Goal: Navigation & Orientation: Find specific page/section

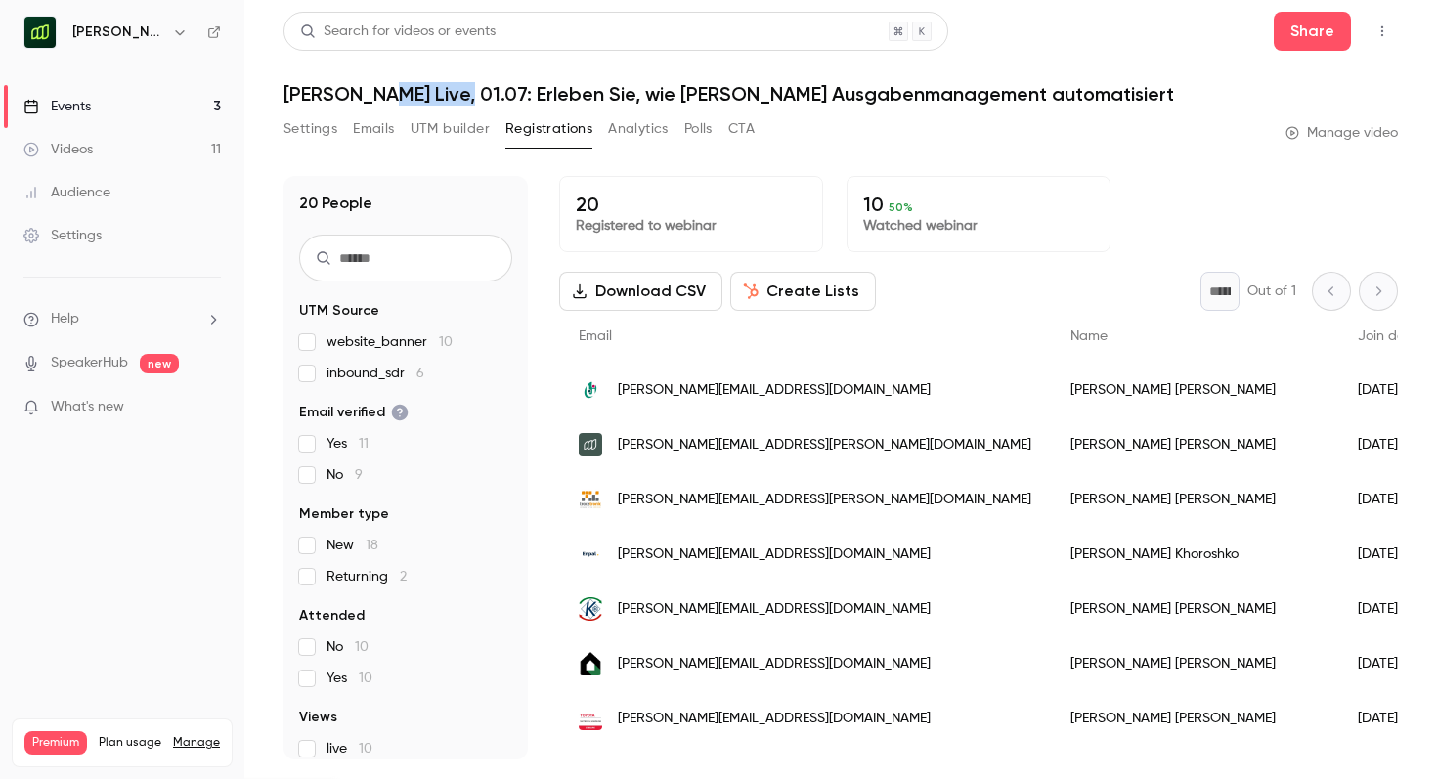
drag, startPoint x: 374, startPoint y: 94, endPoint x: 435, endPoint y: 94, distance: 60.6
click at [435, 94] on h1 "[PERSON_NAME] Live, 01.07: Erleben Sie, wie [PERSON_NAME] Ausgabenmanagement au…" at bounding box center [840, 93] width 1114 height 23
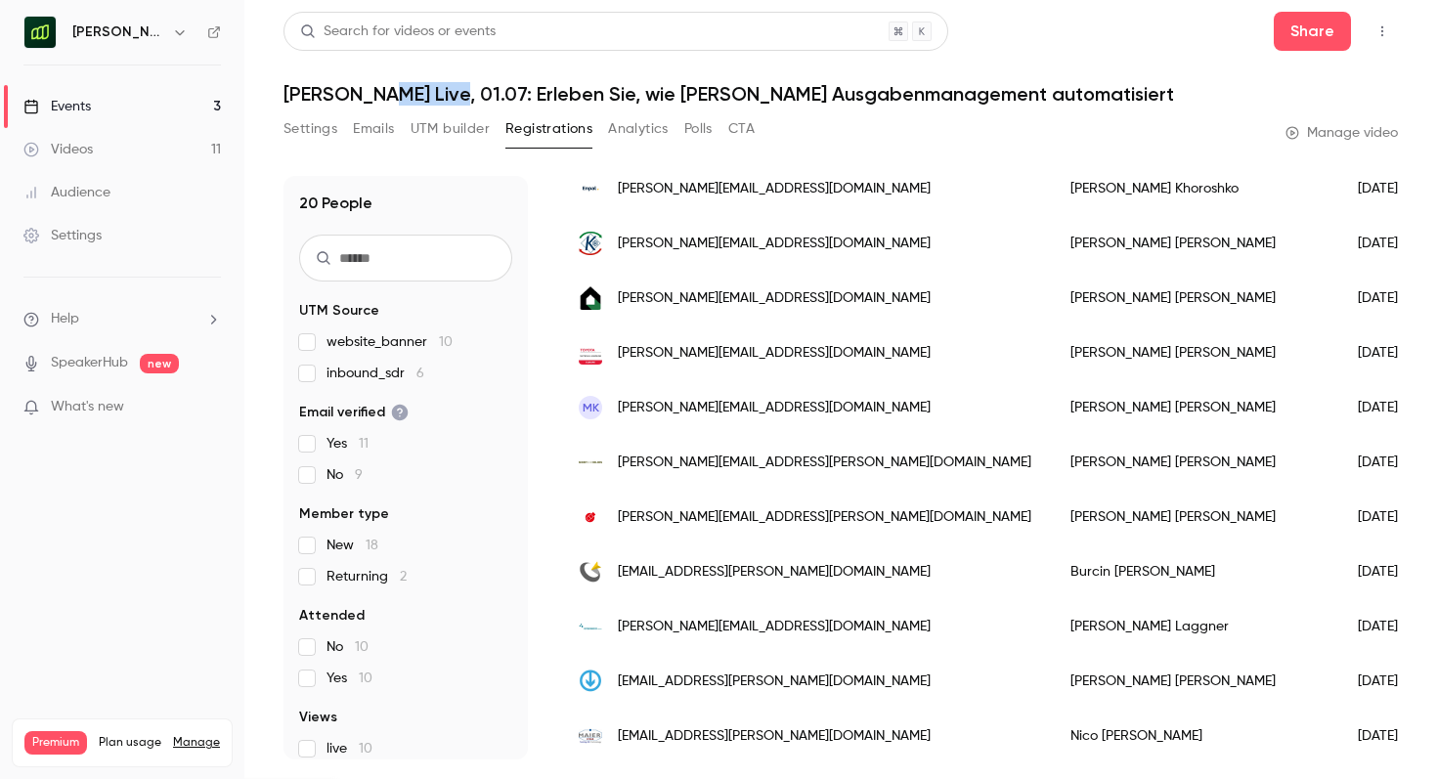
scroll to position [456, 0]
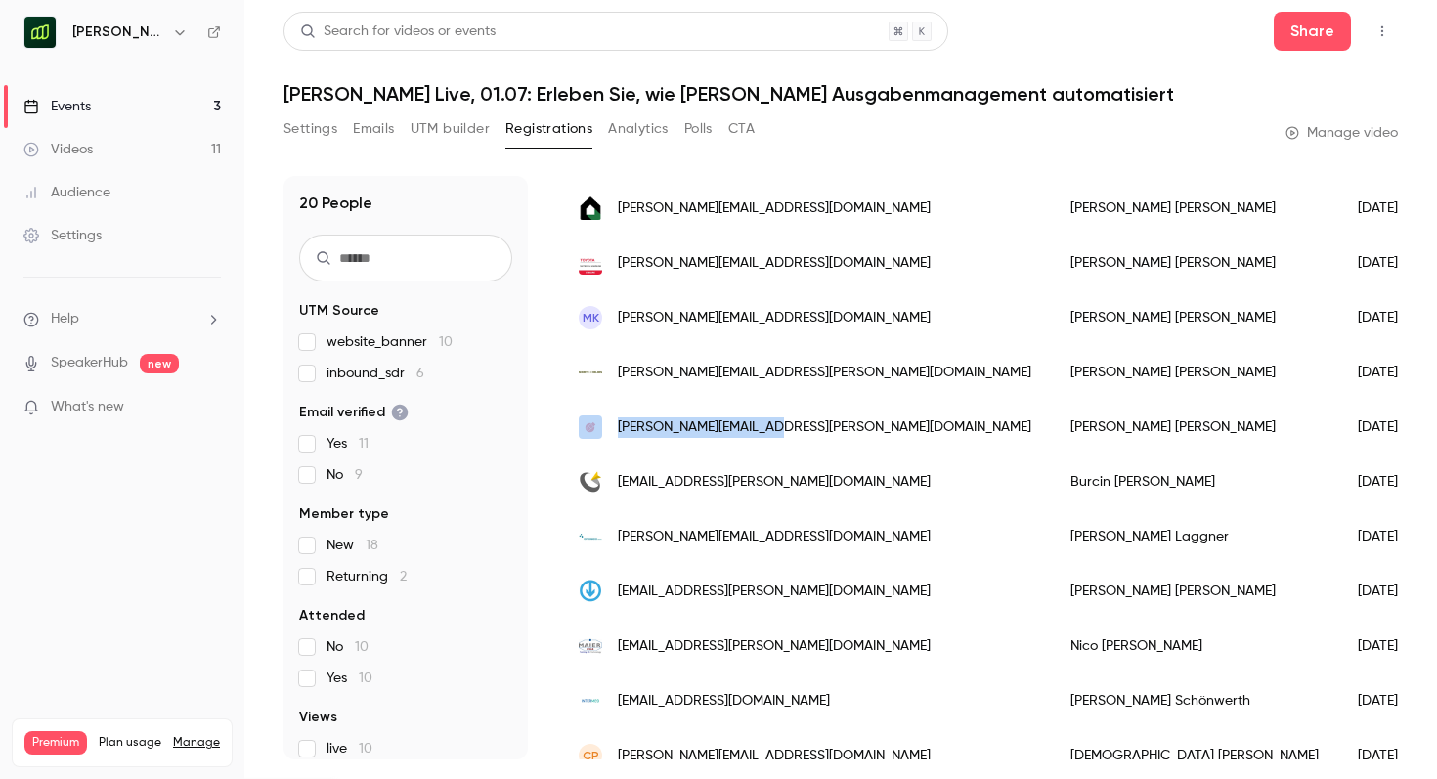
drag, startPoint x: 777, startPoint y: 423, endPoint x: 592, endPoint y: 416, distance: 184.9
click at [592, 416] on div "[PERSON_NAME][EMAIL_ADDRESS][PERSON_NAME][DOMAIN_NAME]" at bounding box center [805, 427] width 492 height 55
copy div "[PERSON_NAME][EMAIL_ADDRESS][PERSON_NAME][DOMAIN_NAME]"
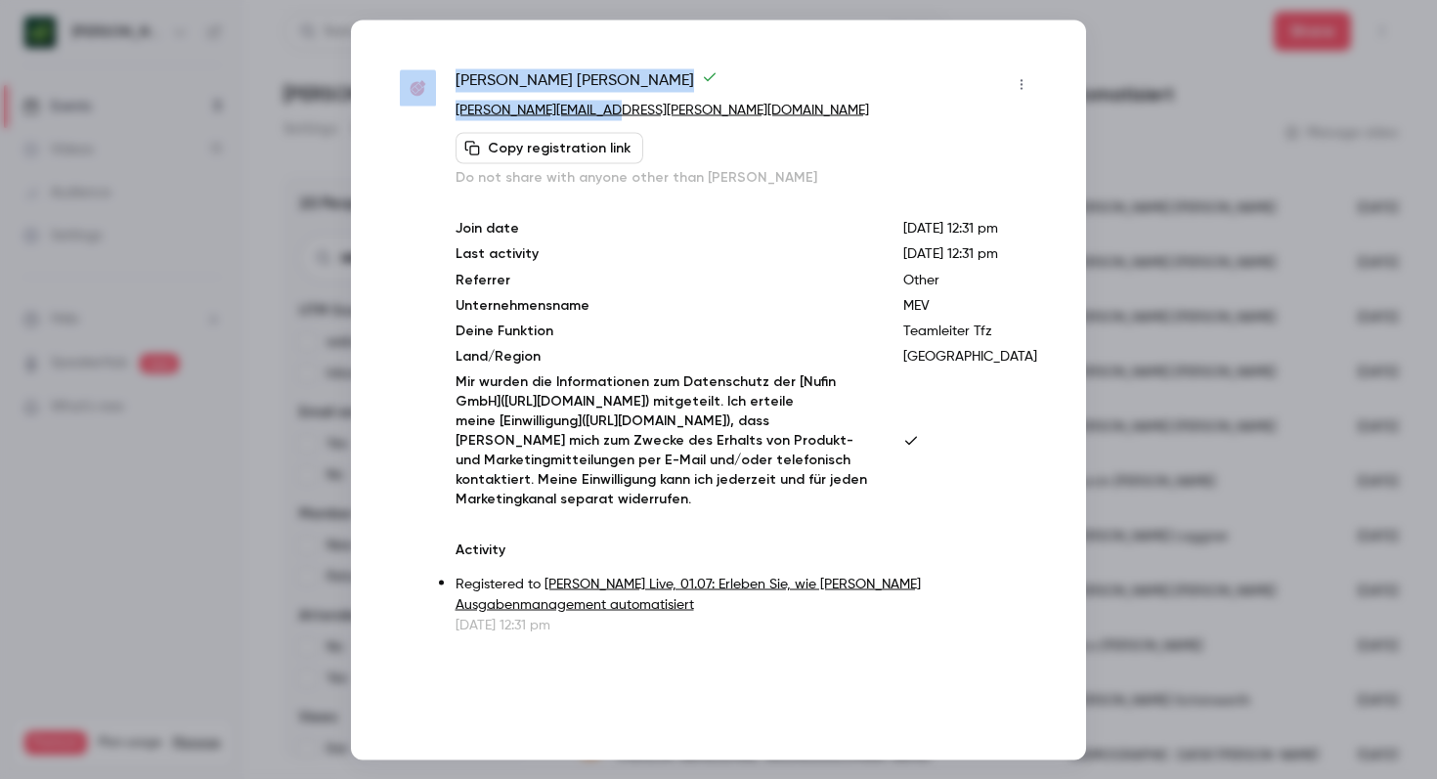
drag, startPoint x: 617, startPoint y: 107, endPoint x: 440, endPoint y: 105, distance: 176.9
click at [440, 105] on div "[PERSON_NAME] [PERSON_NAME][EMAIL_ADDRESS][PERSON_NAME][DOMAIN_NAME] Copy regis…" at bounding box center [718, 351] width 637 height 566
copy div "[PERSON_NAME] [PERSON_NAME][EMAIL_ADDRESS][PERSON_NAME][DOMAIN_NAME]"
click at [594, 98] on div "[PERSON_NAME]" at bounding box center [747, 83] width 582 height 31
drag, startPoint x: 626, startPoint y: 105, endPoint x: 457, endPoint y: 103, distance: 168.2
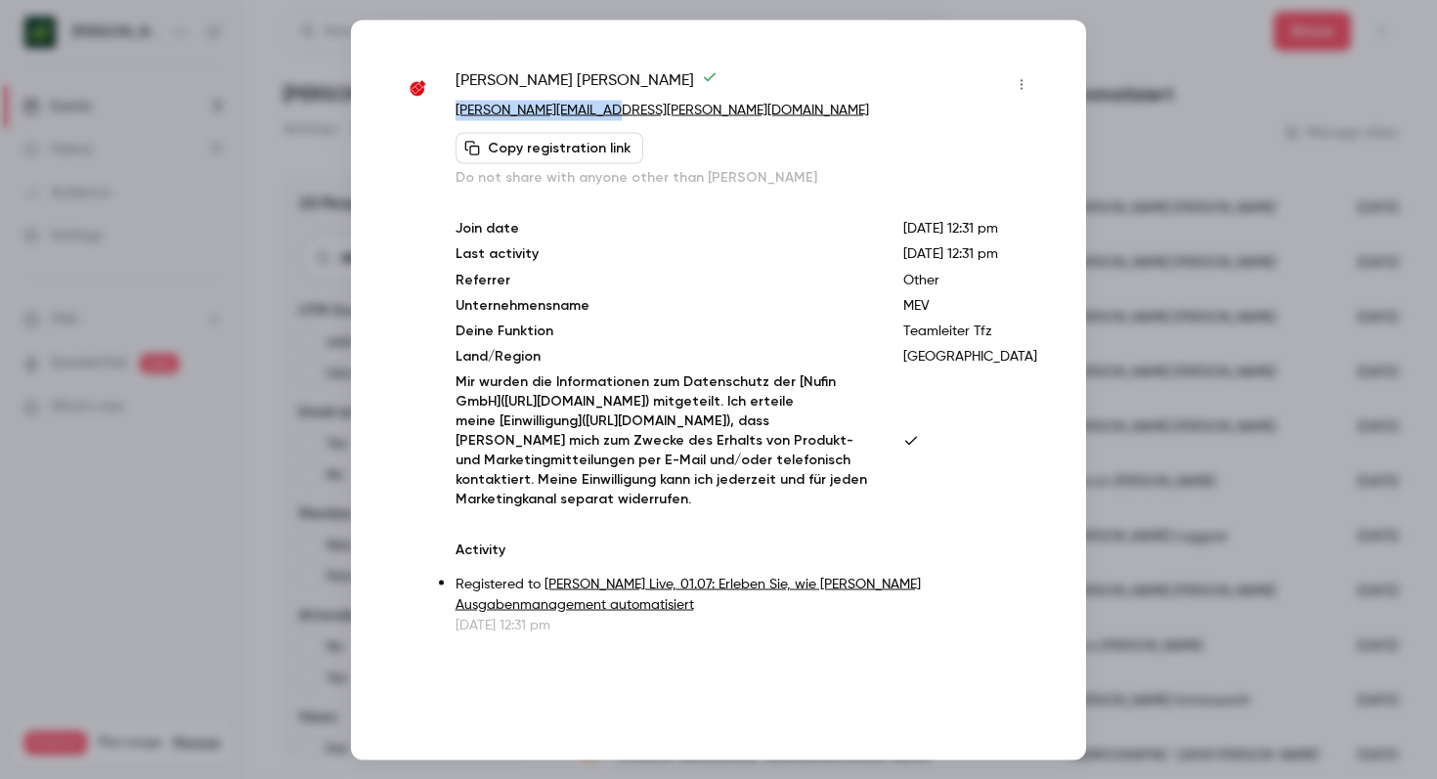
click at [457, 103] on p "[PERSON_NAME][EMAIL_ADDRESS][PERSON_NAME][DOMAIN_NAME]" at bounding box center [747, 110] width 582 height 21
copy link "[PERSON_NAME][EMAIL_ADDRESS][PERSON_NAME][DOMAIN_NAME]"
click at [1131, 125] on div at bounding box center [718, 389] width 1437 height 779
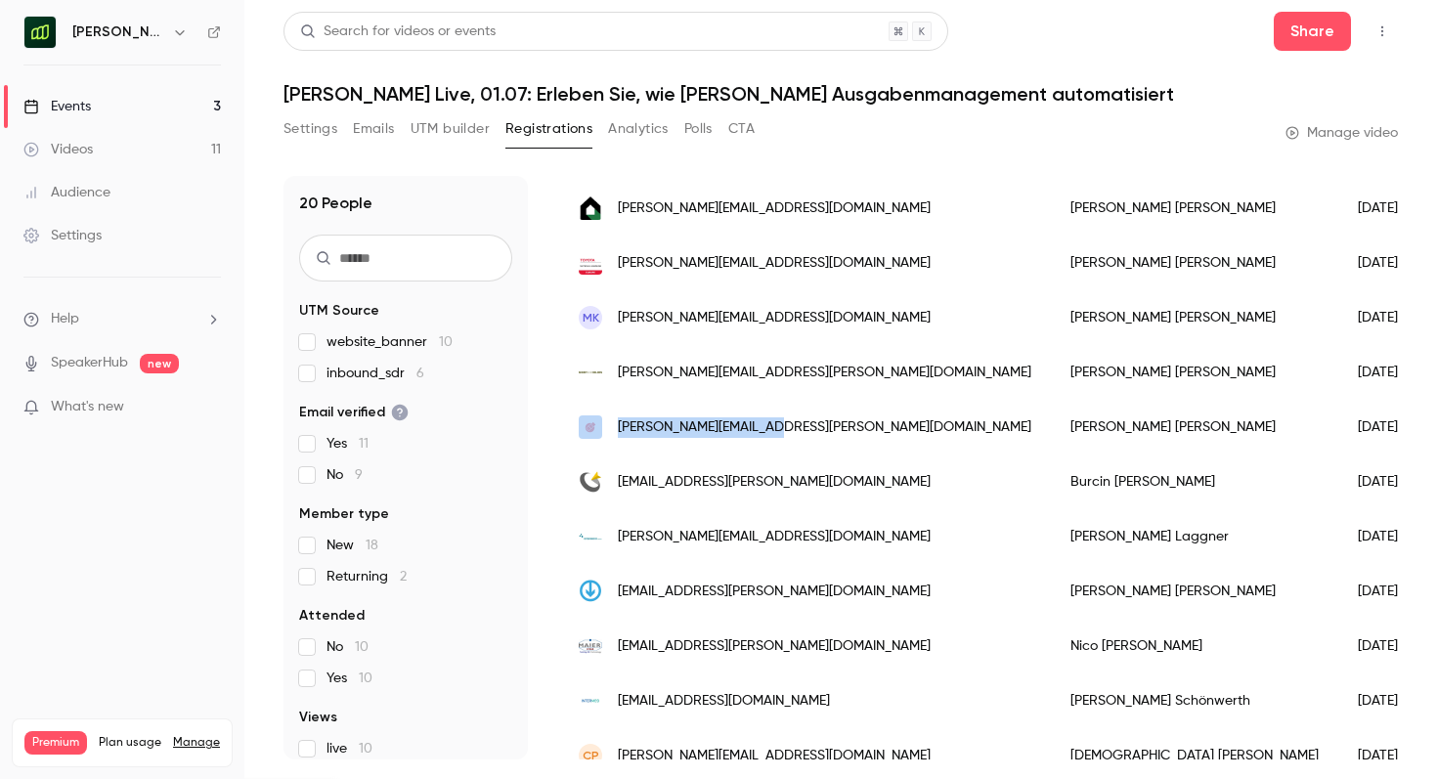
drag, startPoint x: 787, startPoint y: 419, endPoint x: 608, endPoint y: 418, distance: 178.9
click at [608, 418] on div "[PERSON_NAME][EMAIL_ADDRESS][PERSON_NAME][DOMAIN_NAME]" at bounding box center [805, 427] width 492 height 55
copy div "[PERSON_NAME][EMAIL_ADDRESS][PERSON_NAME][DOMAIN_NAME]"
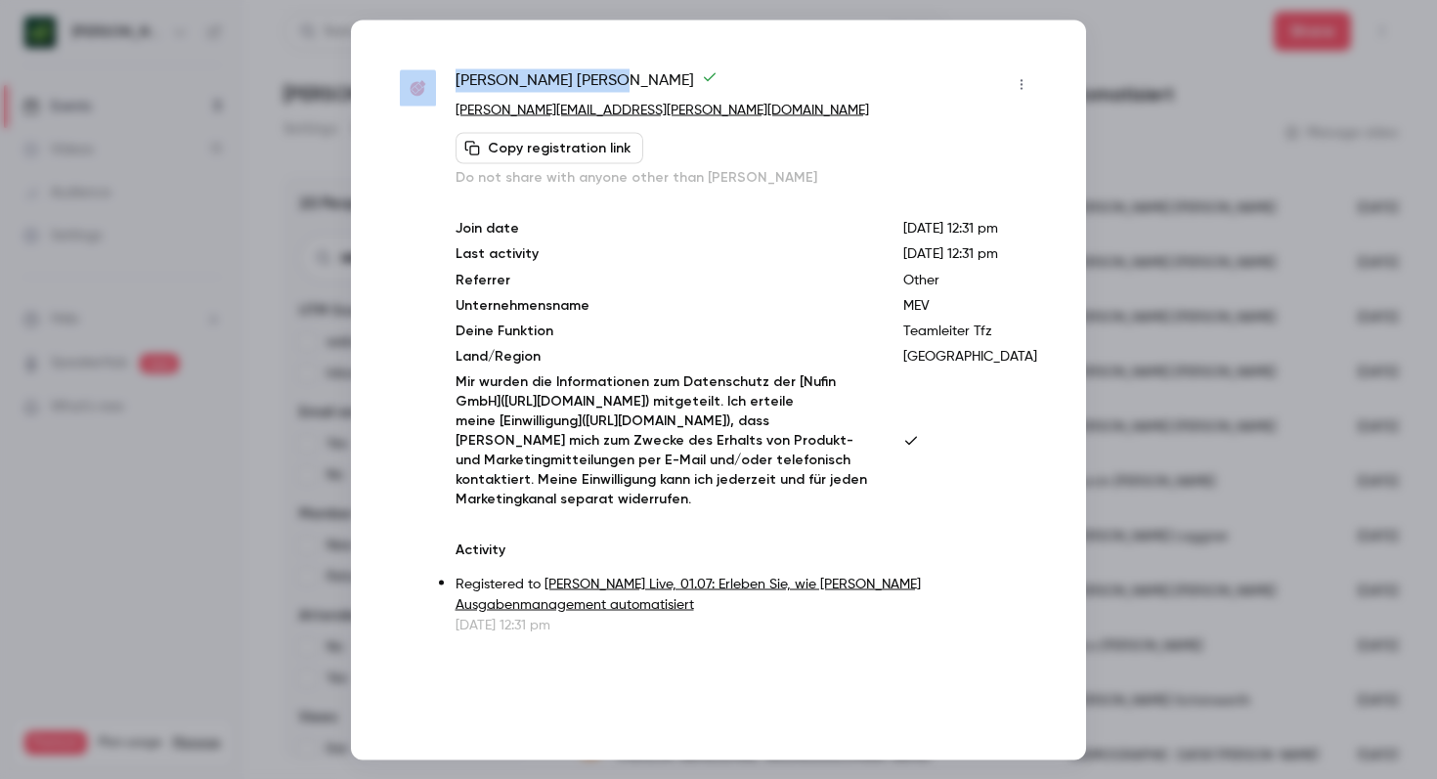
drag, startPoint x: 635, startPoint y: 94, endPoint x: 436, endPoint y: 108, distance: 199.9
click at [436, 108] on div "[PERSON_NAME] [PERSON_NAME][EMAIL_ADDRESS][PERSON_NAME][DOMAIN_NAME] Copy regis…" at bounding box center [718, 351] width 637 height 566
click at [650, 104] on p "[PERSON_NAME][EMAIL_ADDRESS][PERSON_NAME][DOMAIN_NAME]" at bounding box center [747, 110] width 582 height 21
drag, startPoint x: 636, startPoint y: 105, endPoint x: 451, endPoint y: 103, distance: 185.7
click at [451, 103] on div "[PERSON_NAME] [PERSON_NAME][EMAIL_ADDRESS][PERSON_NAME][DOMAIN_NAME] Copy regis…" at bounding box center [718, 351] width 637 height 566
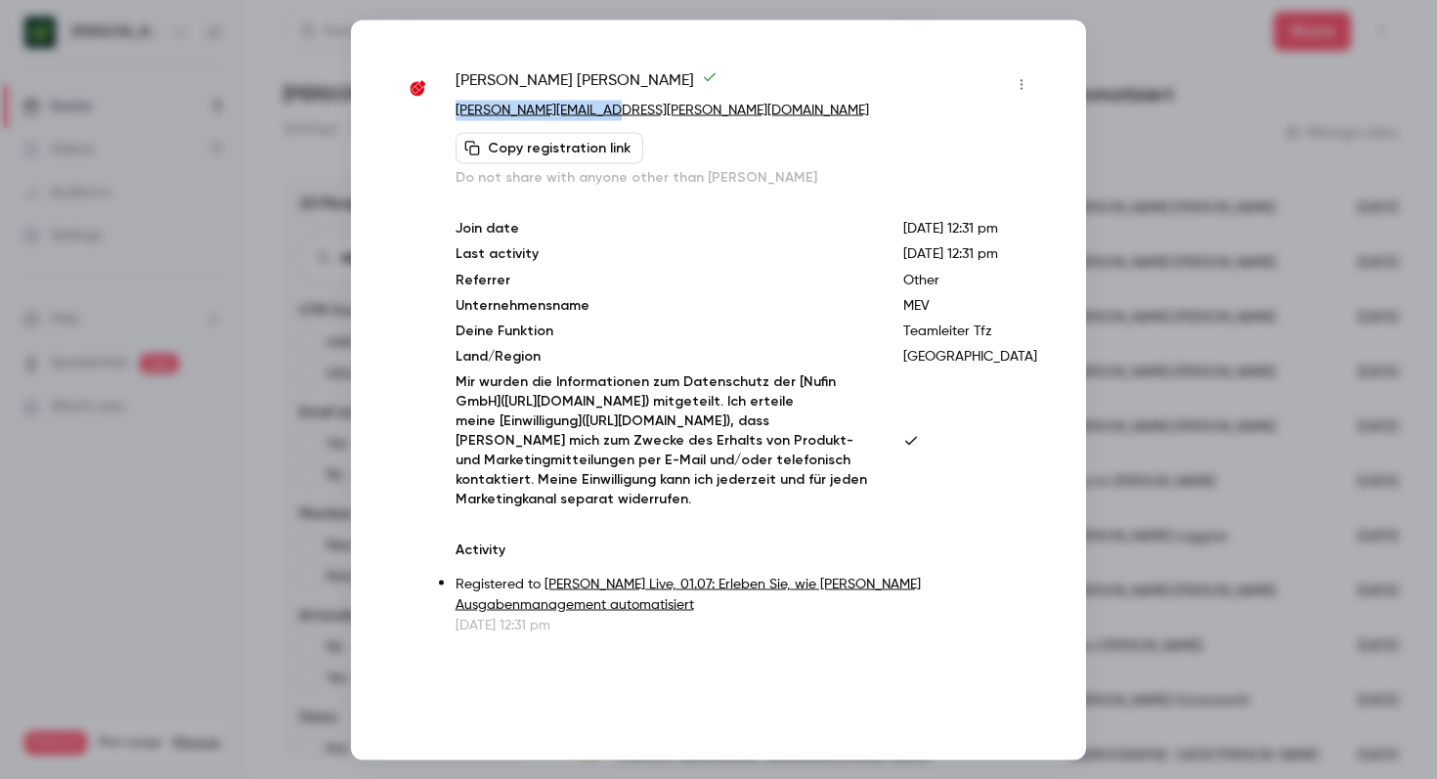
copy link "[PERSON_NAME][EMAIL_ADDRESS][PERSON_NAME][DOMAIN_NAME]"
click at [1219, 138] on div at bounding box center [718, 389] width 1437 height 779
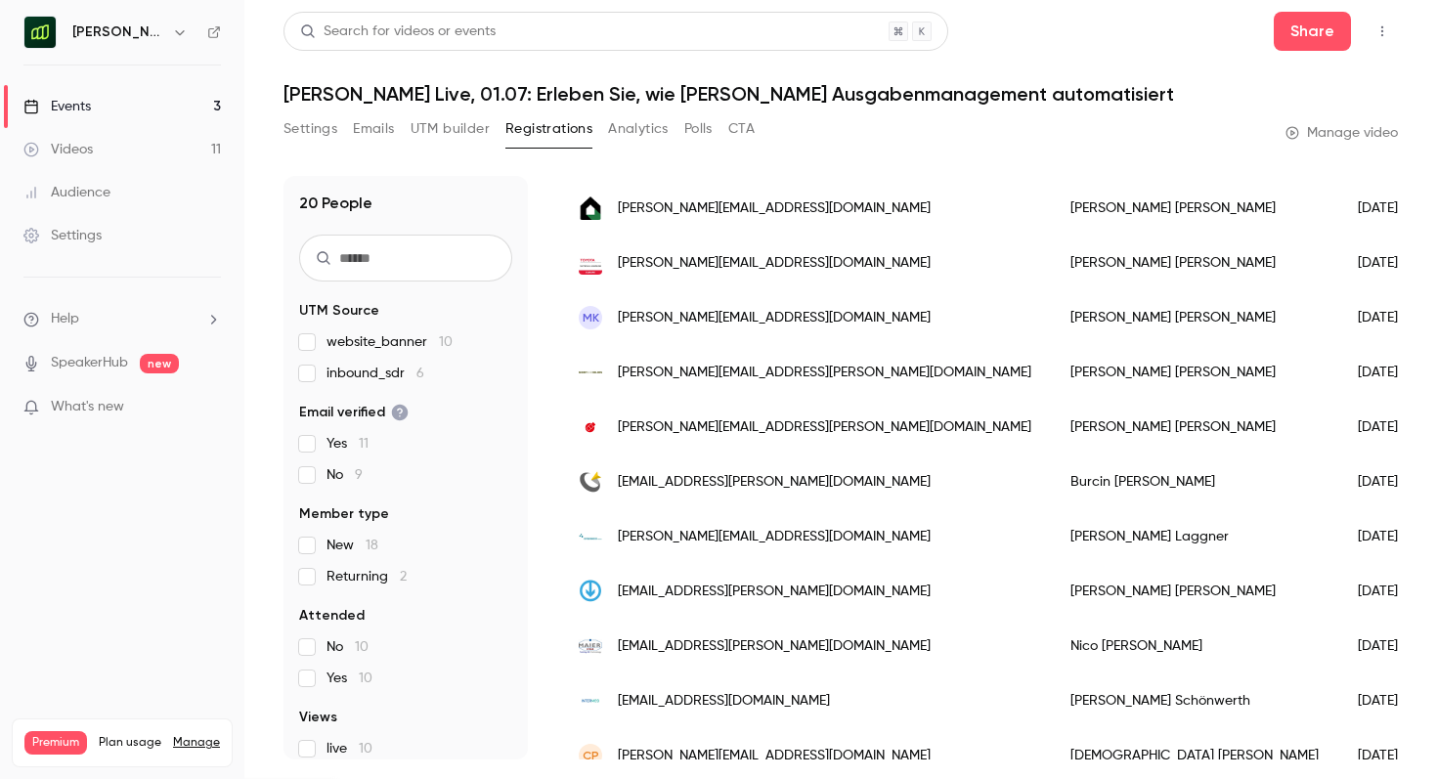
click at [86, 104] on div "Events" at bounding box center [56, 107] width 67 height 20
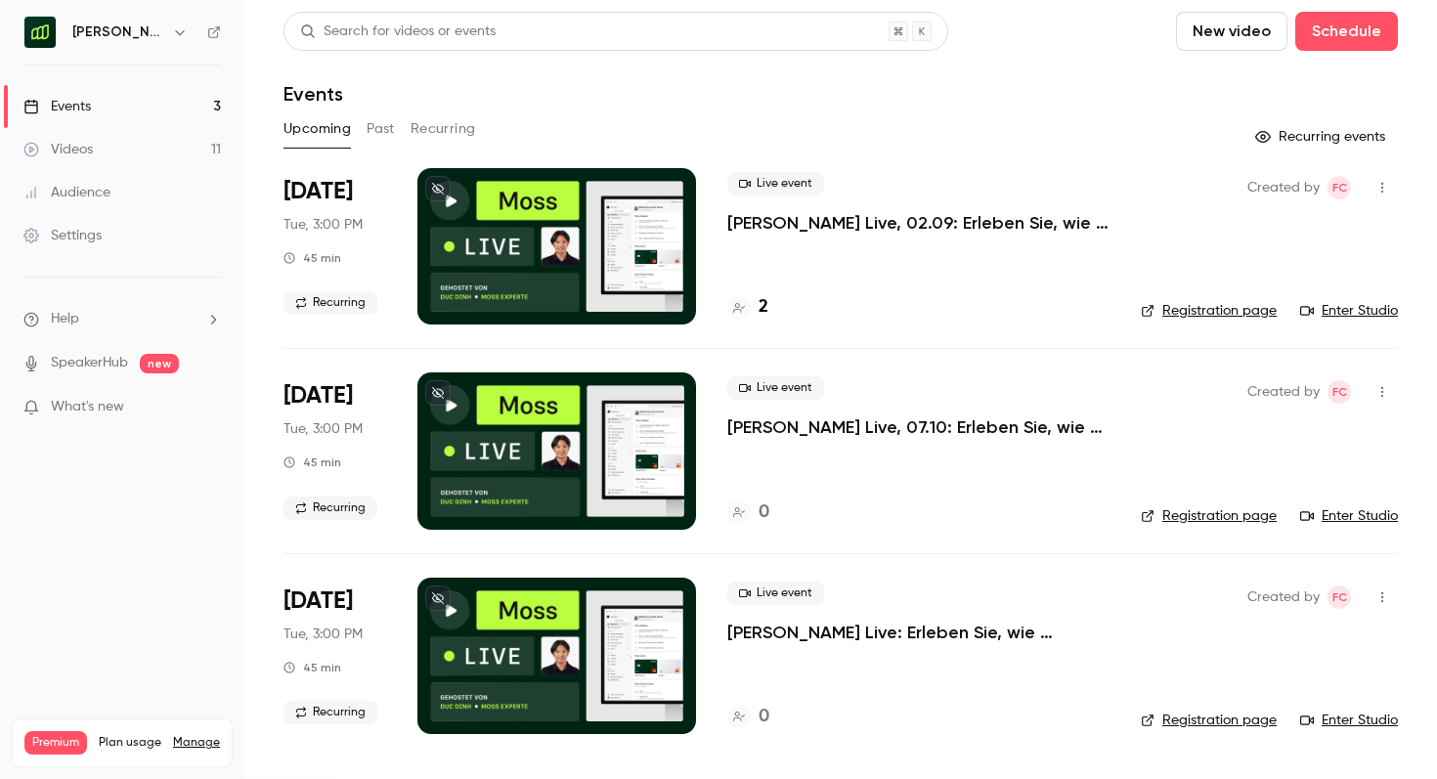
click at [384, 129] on button "Past" at bounding box center [381, 128] width 28 height 31
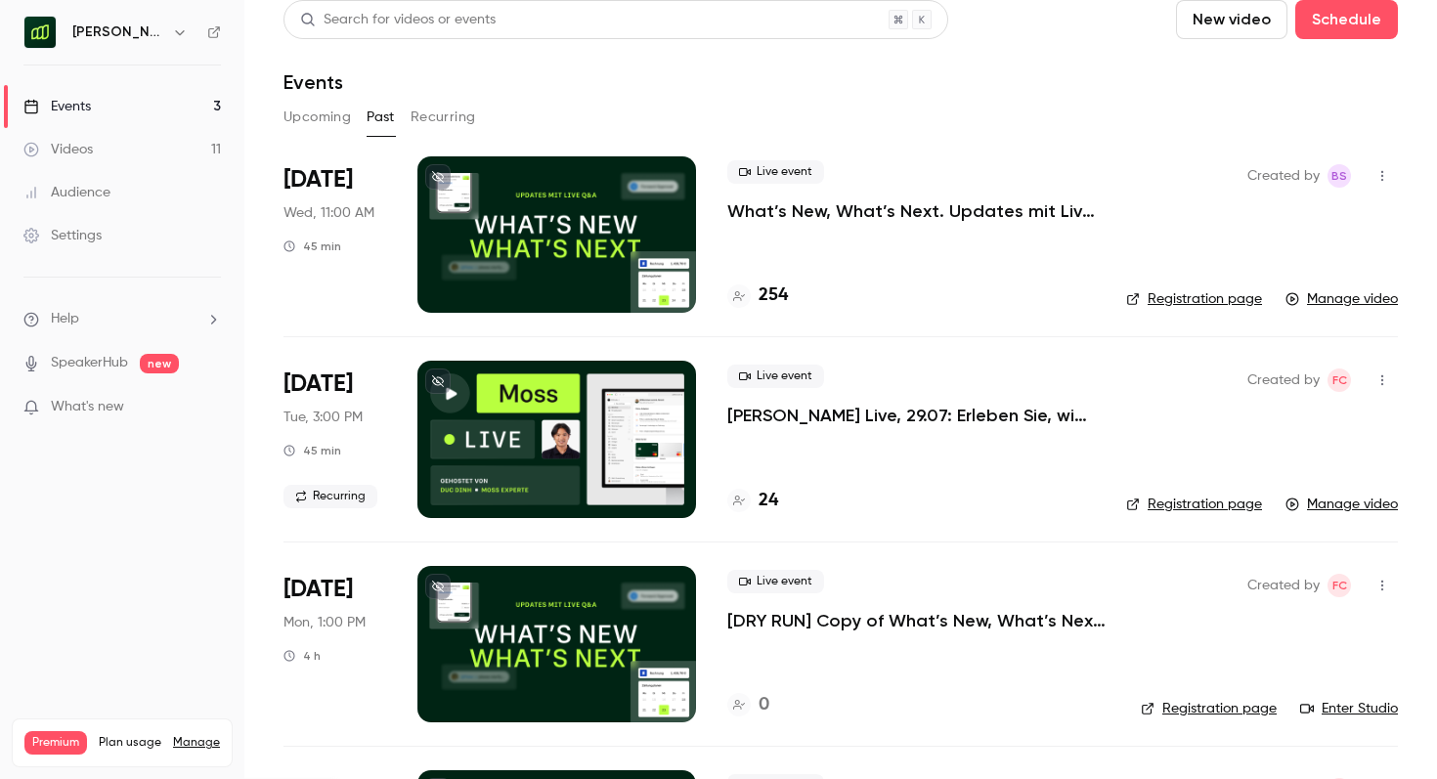
scroll to position [17, 0]
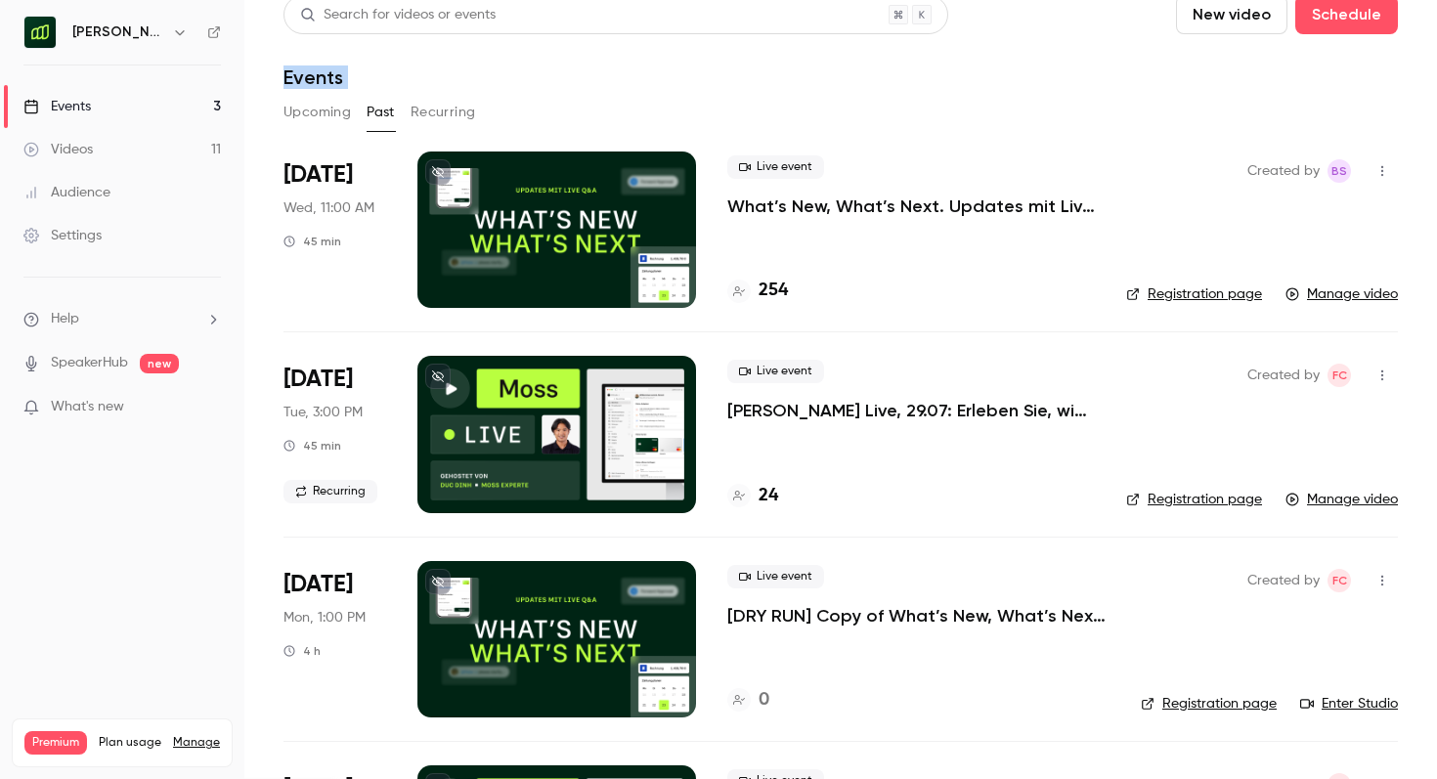
drag, startPoint x: 283, startPoint y: 72, endPoint x: 371, endPoint y: 125, distance: 102.6
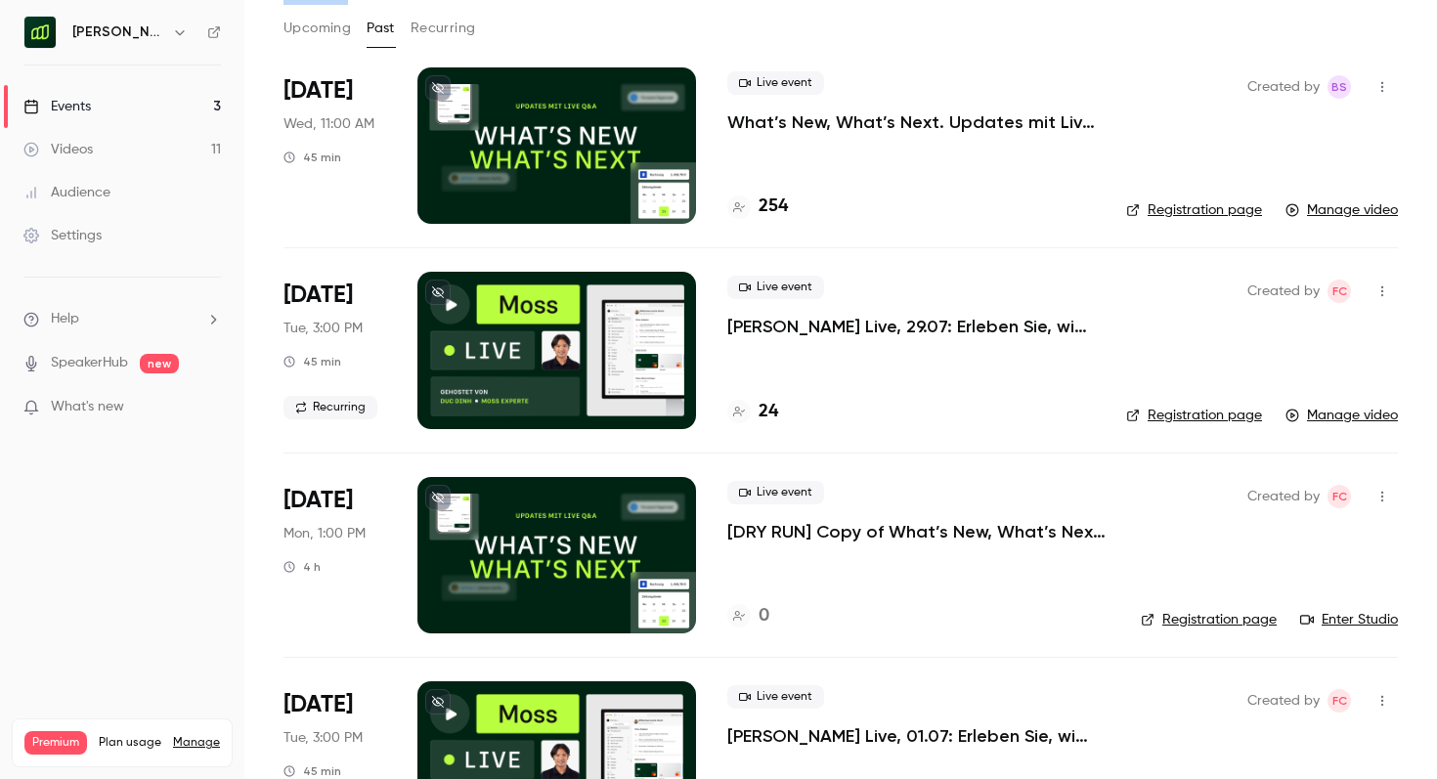
scroll to position [104, 0]
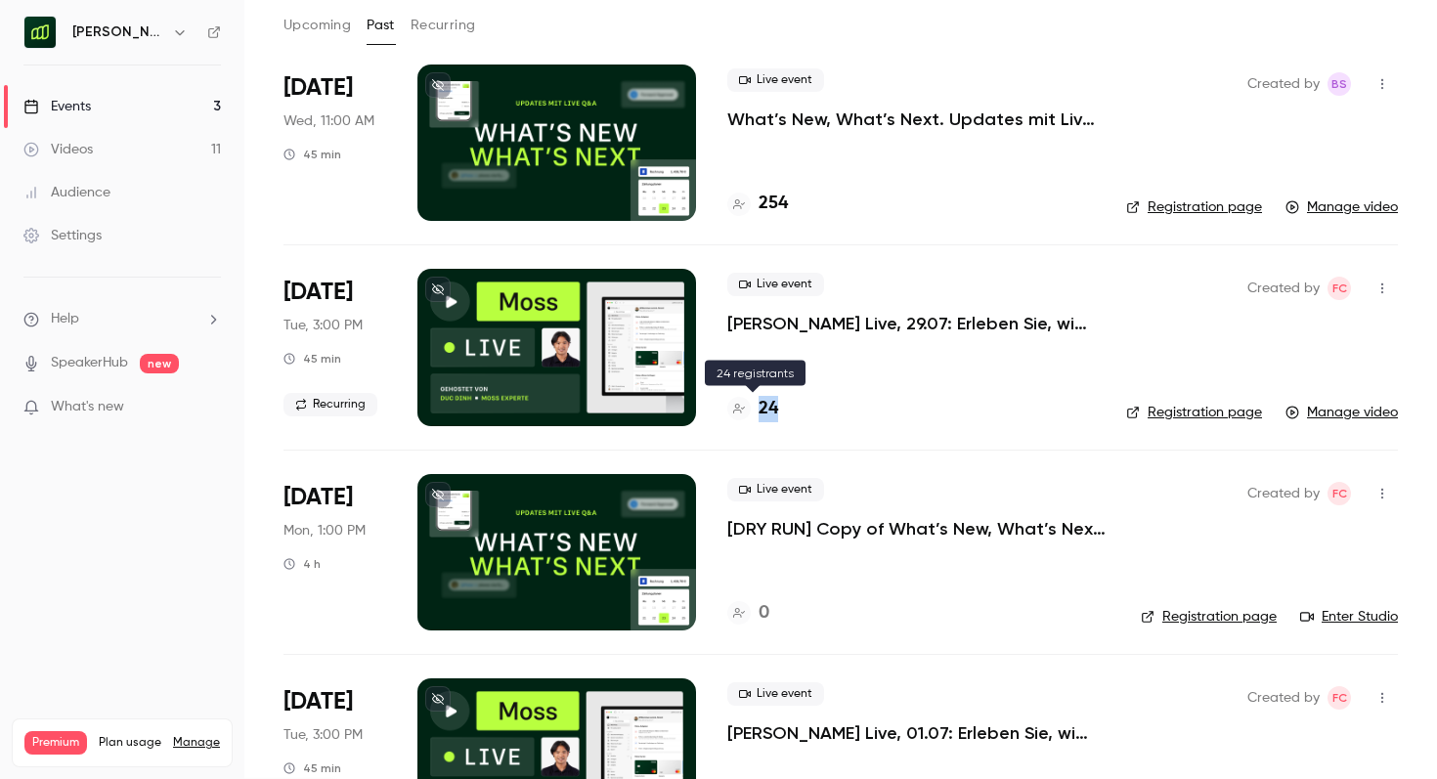
drag, startPoint x: 788, startPoint y: 409, endPoint x: 748, endPoint y: 409, distance: 40.1
click at [748, 409] on div "24" at bounding box center [911, 409] width 368 height 26
drag, startPoint x: 798, startPoint y: 205, endPoint x: 760, endPoint y: 205, distance: 38.1
click at [760, 205] on div "254" at bounding box center [911, 204] width 368 height 26
drag, startPoint x: 812, startPoint y: 408, endPoint x: 757, endPoint y: 411, distance: 55.8
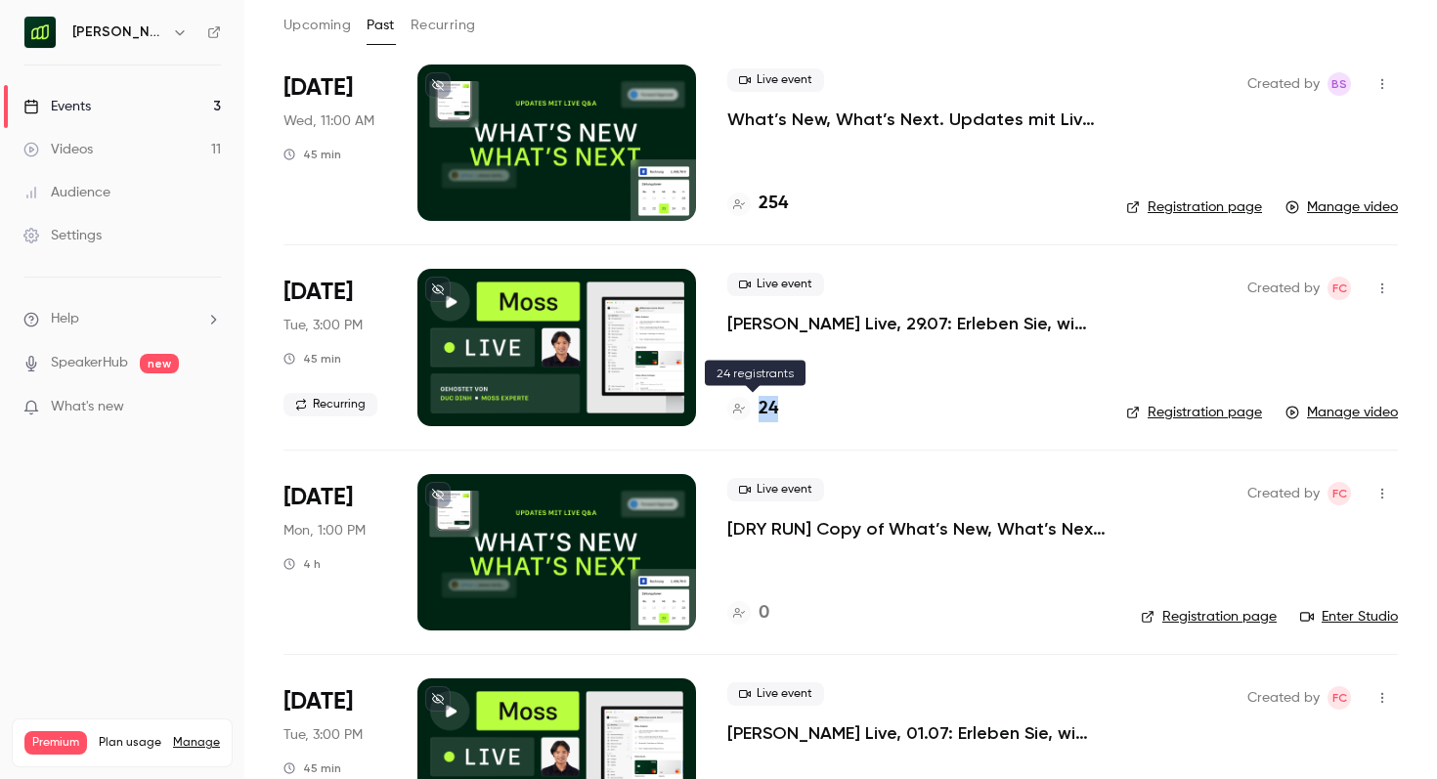
click at [757, 411] on div "24" at bounding box center [911, 409] width 368 height 26
click at [782, 412] on div "24" at bounding box center [911, 409] width 368 height 26
drag, startPoint x: 782, startPoint y: 412, endPoint x: 766, endPoint y: 412, distance: 15.6
click at [766, 412] on div "24" at bounding box center [911, 409] width 368 height 26
click at [806, 417] on div "24" at bounding box center [911, 409] width 368 height 26
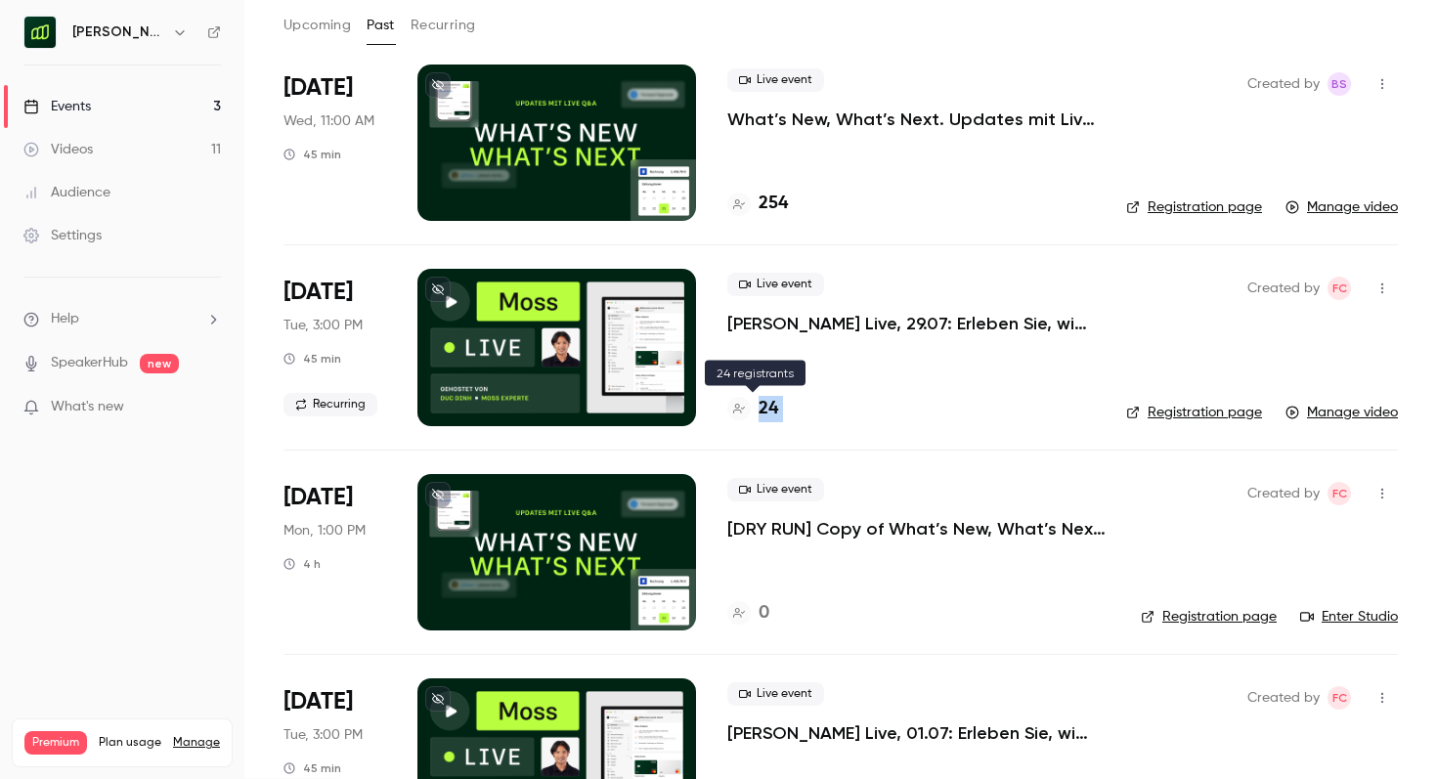
drag, startPoint x: 791, startPoint y: 410, endPoint x: 759, endPoint y: 413, distance: 32.4
click at [759, 413] on div "24" at bounding box center [911, 409] width 368 height 26
click at [825, 413] on div "24" at bounding box center [911, 409] width 368 height 26
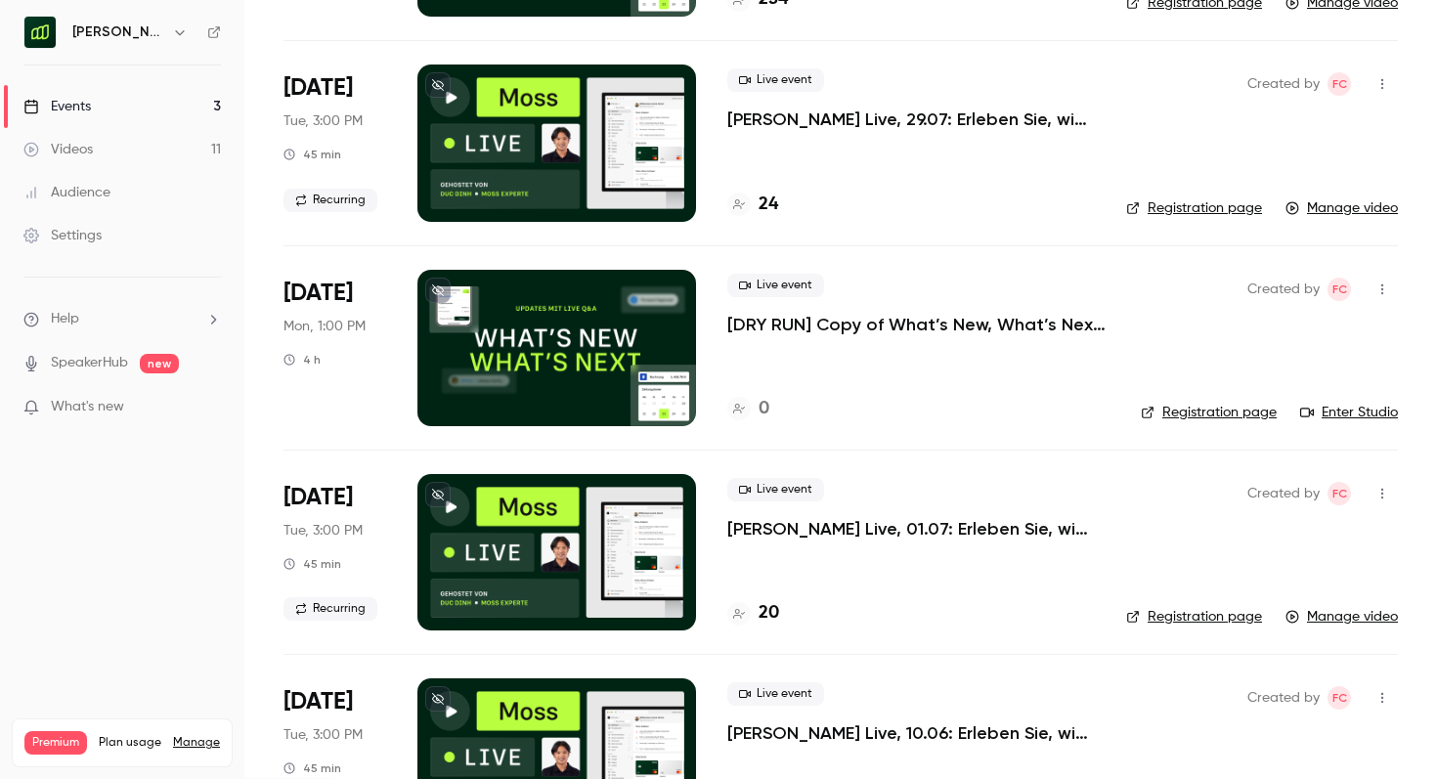
scroll to position [0, 0]
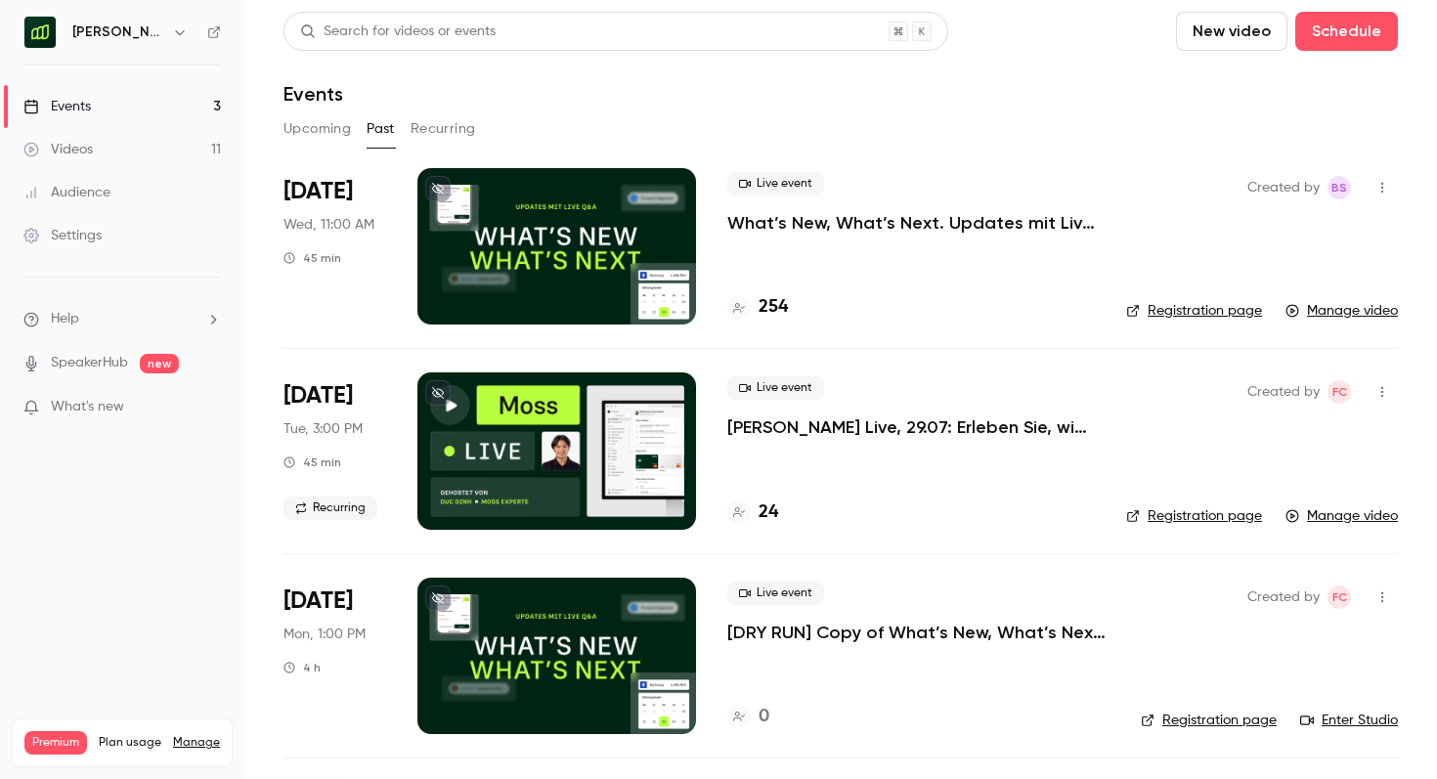
click at [170, 30] on button "button" at bounding box center [179, 32] width 23 height 23
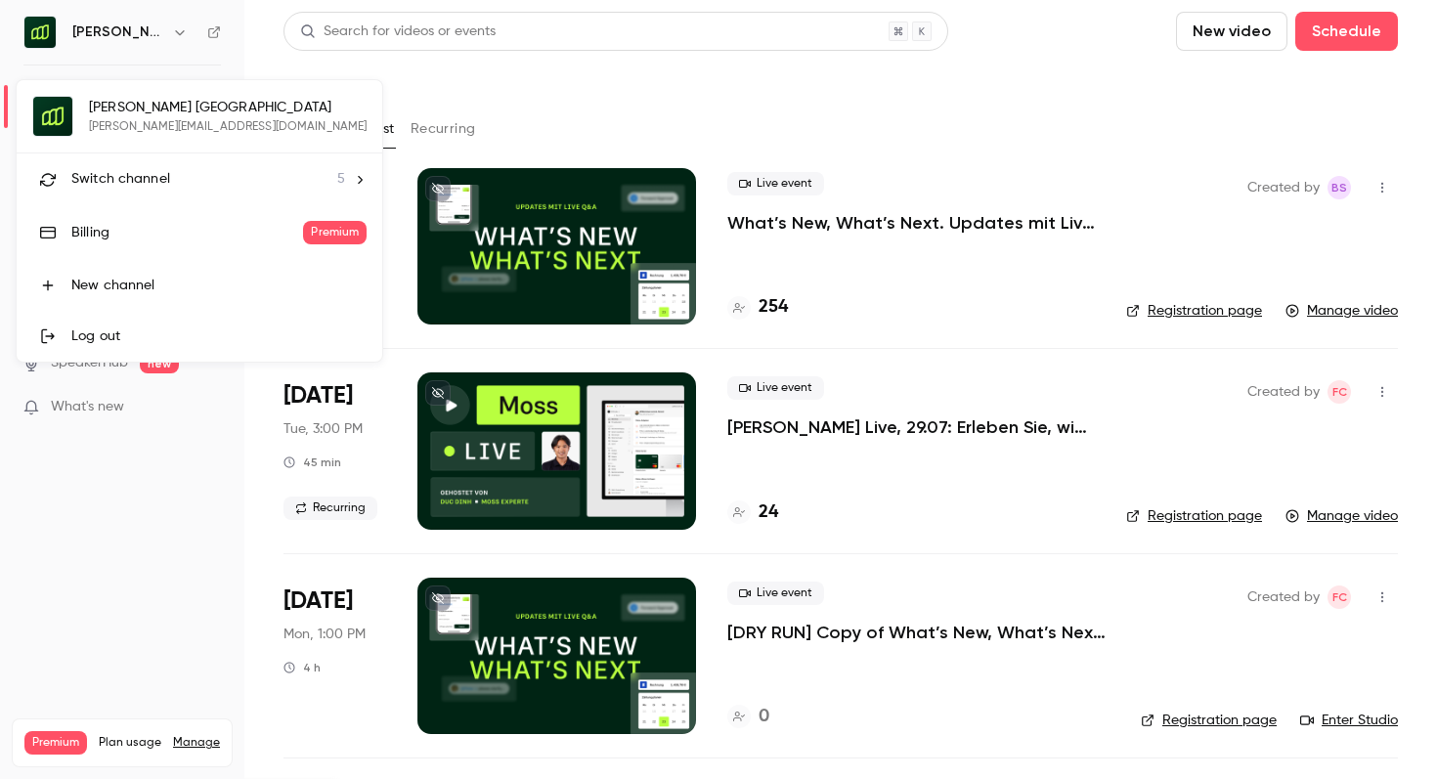
click at [186, 32] on div at bounding box center [718, 389] width 1437 height 779
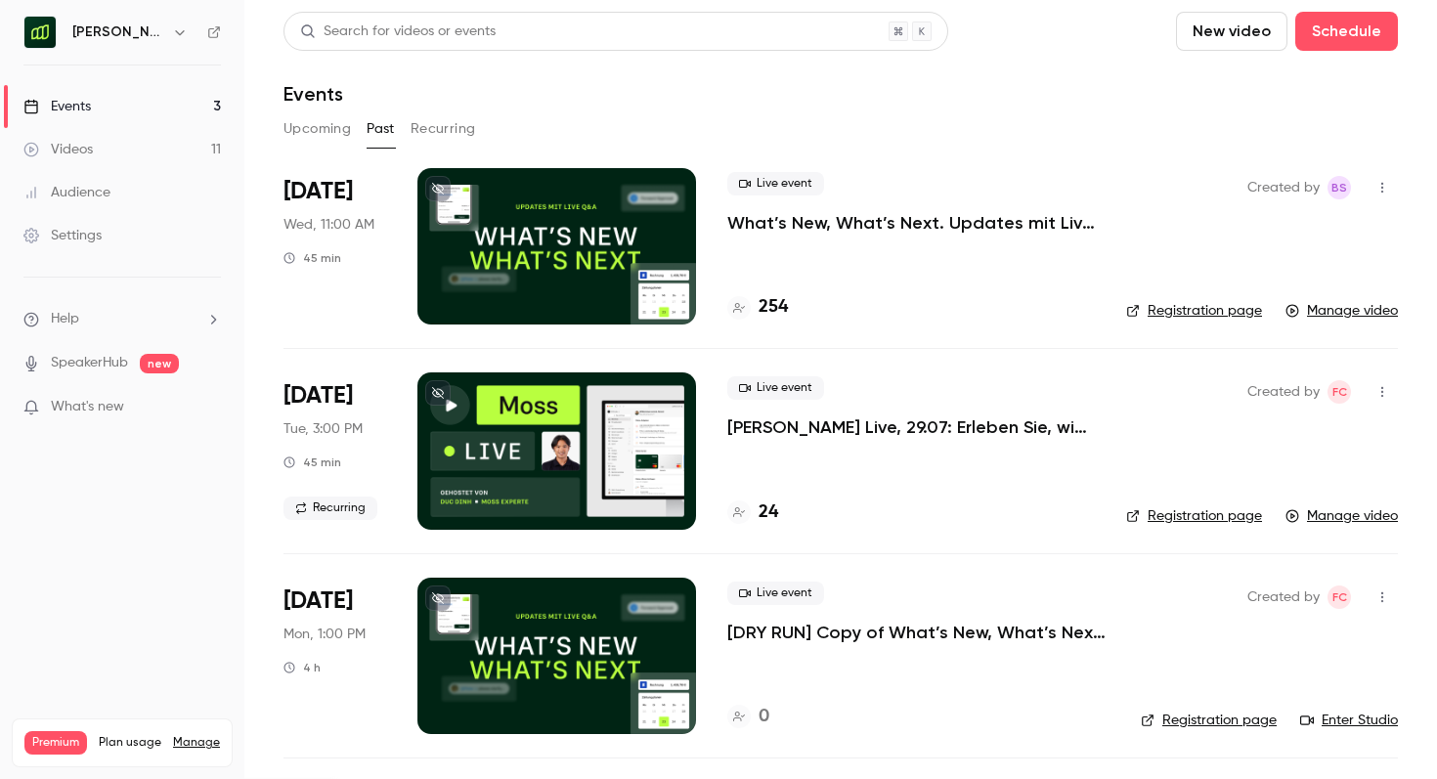
click at [176, 35] on icon "button" at bounding box center [180, 32] width 16 height 16
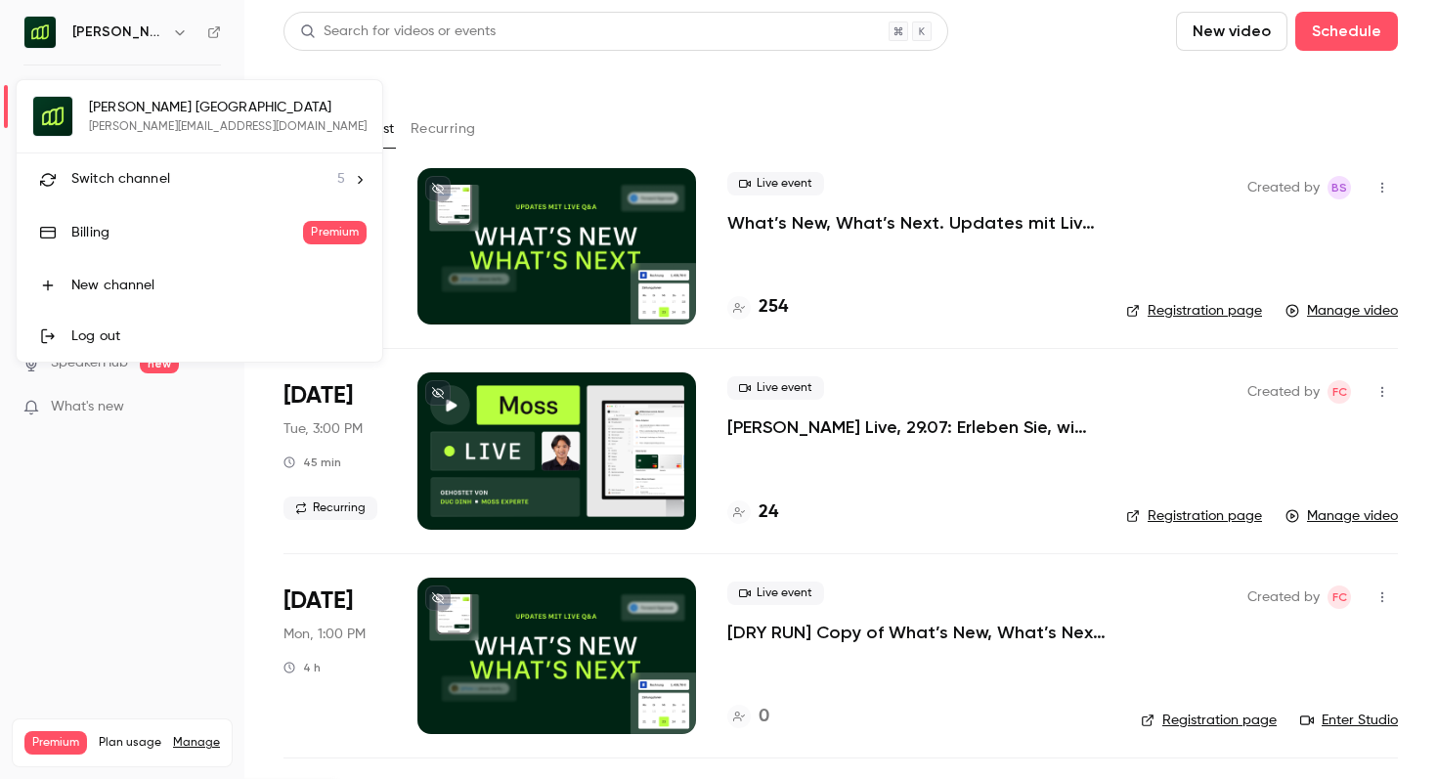
click at [459, 86] on div at bounding box center [718, 389] width 1437 height 779
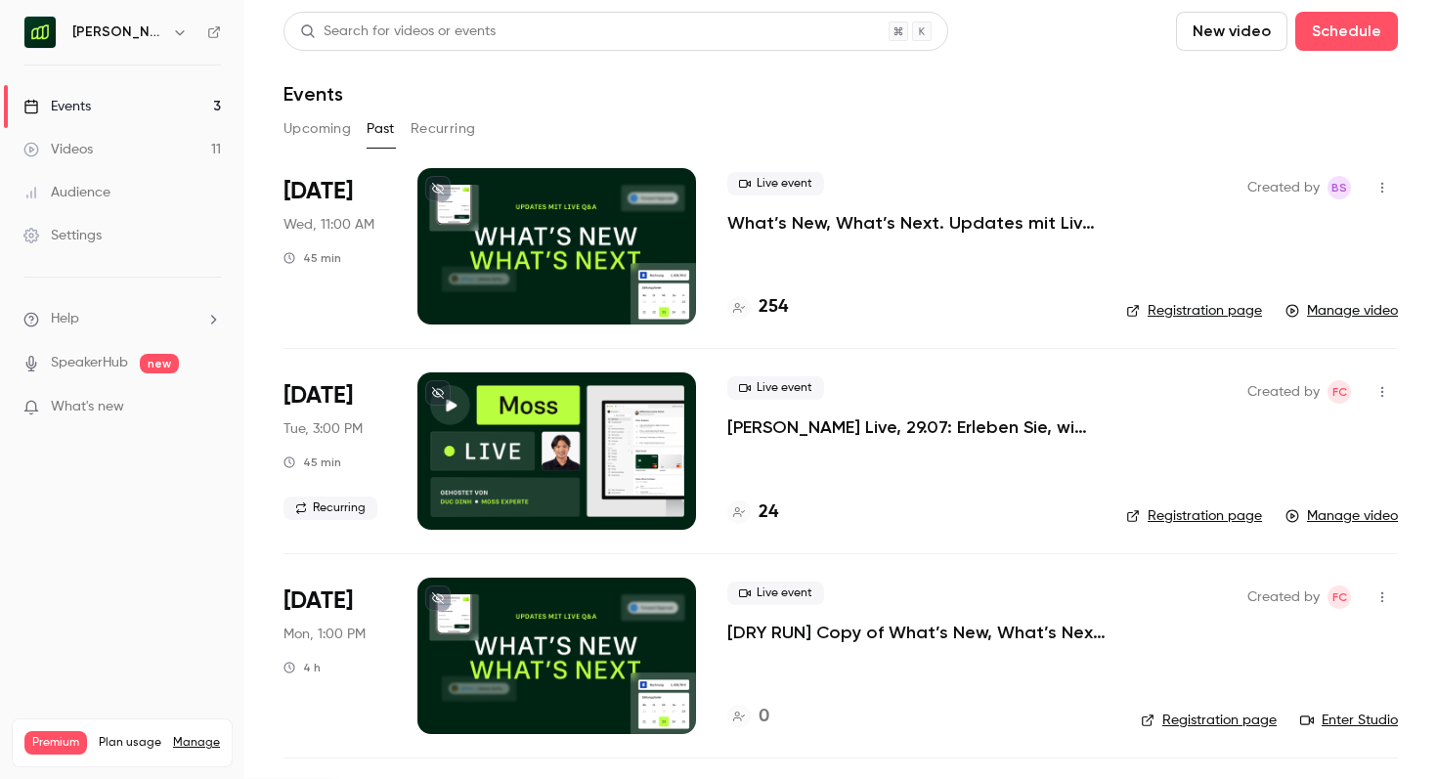
click at [149, 116] on link "Events 3" at bounding box center [122, 106] width 244 height 43
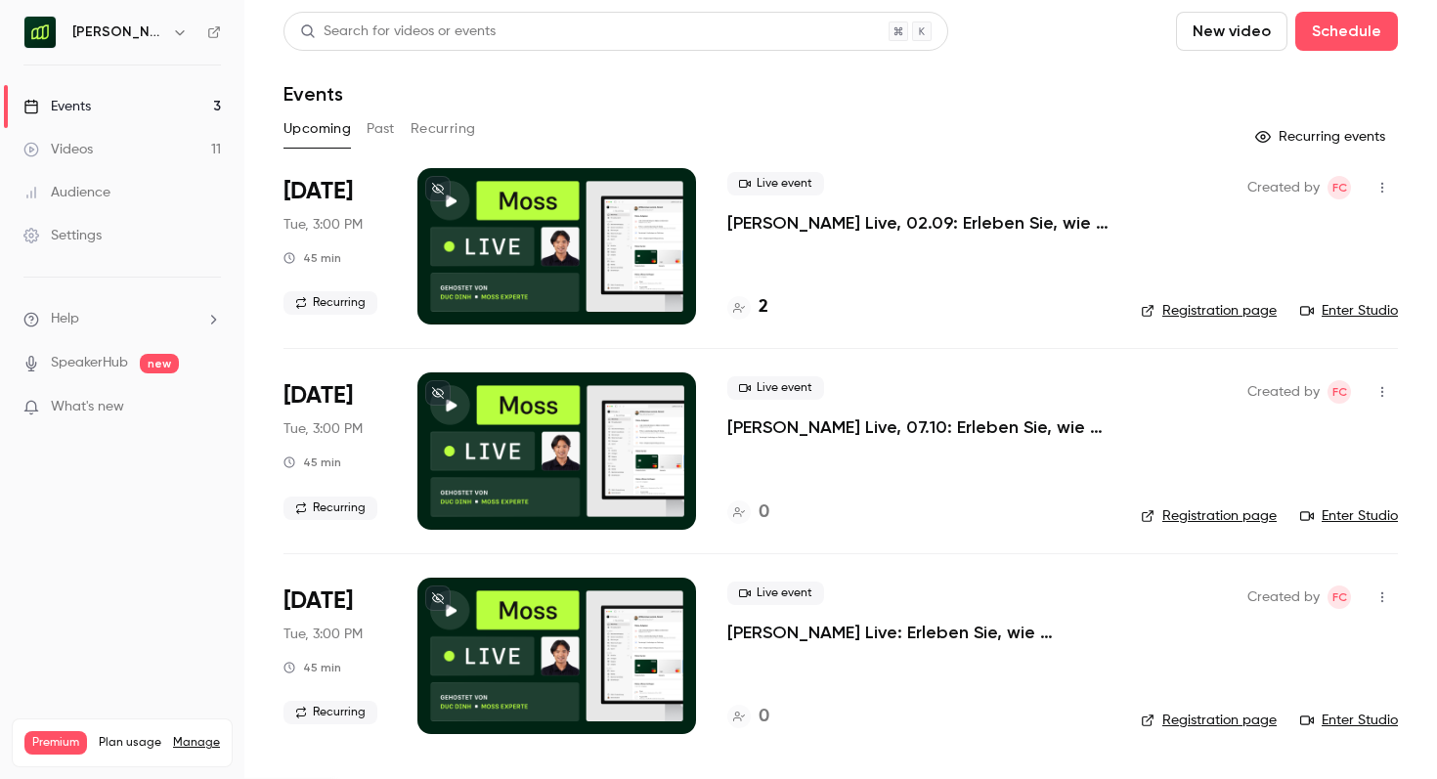
click at [369, 119] on button "Past" at bounding box center [381, 128] width 28 height 31
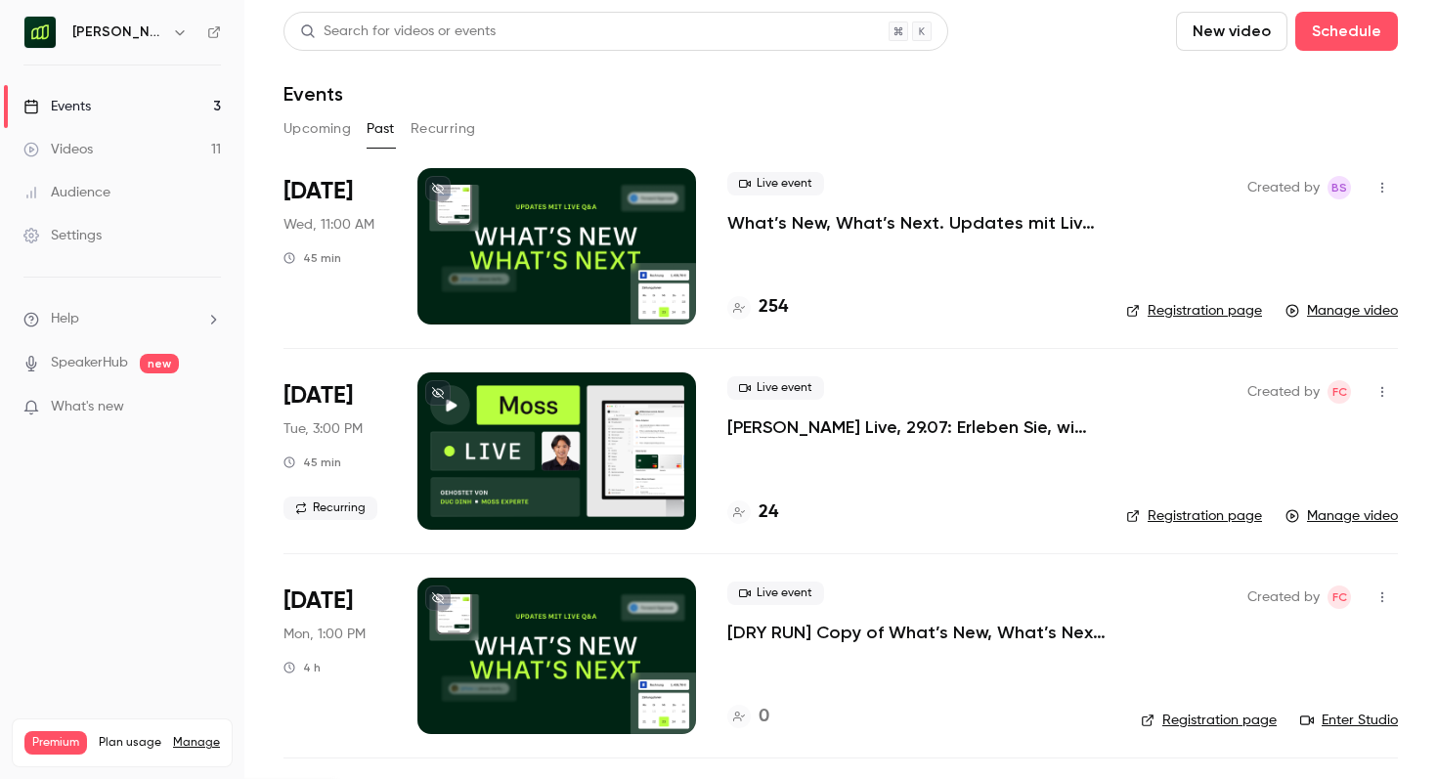
click at [549, 455] on div at bounding box center [556, 450] width 279 height 156
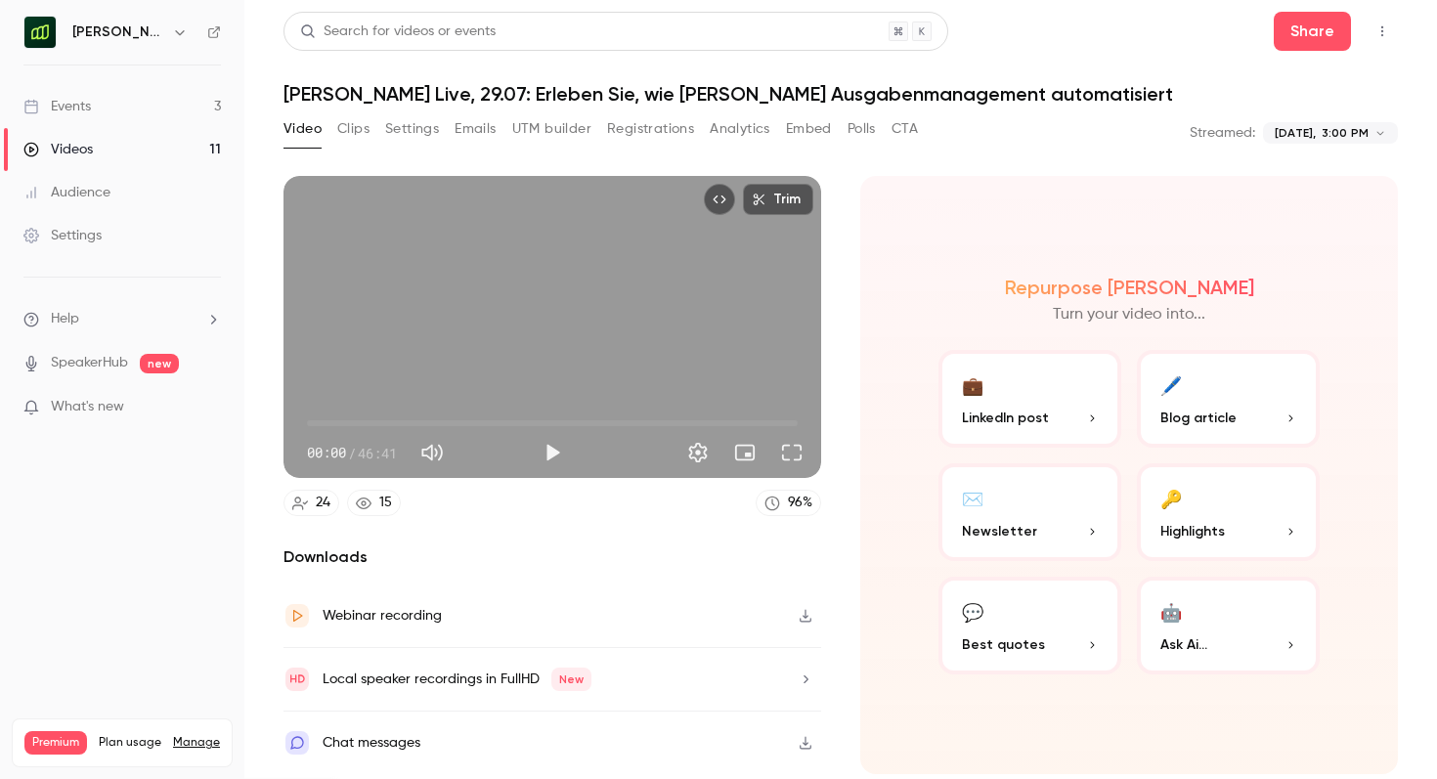
click at [463, 126] on button "Emails" at bounding box center [475, 128] width 41 height 31
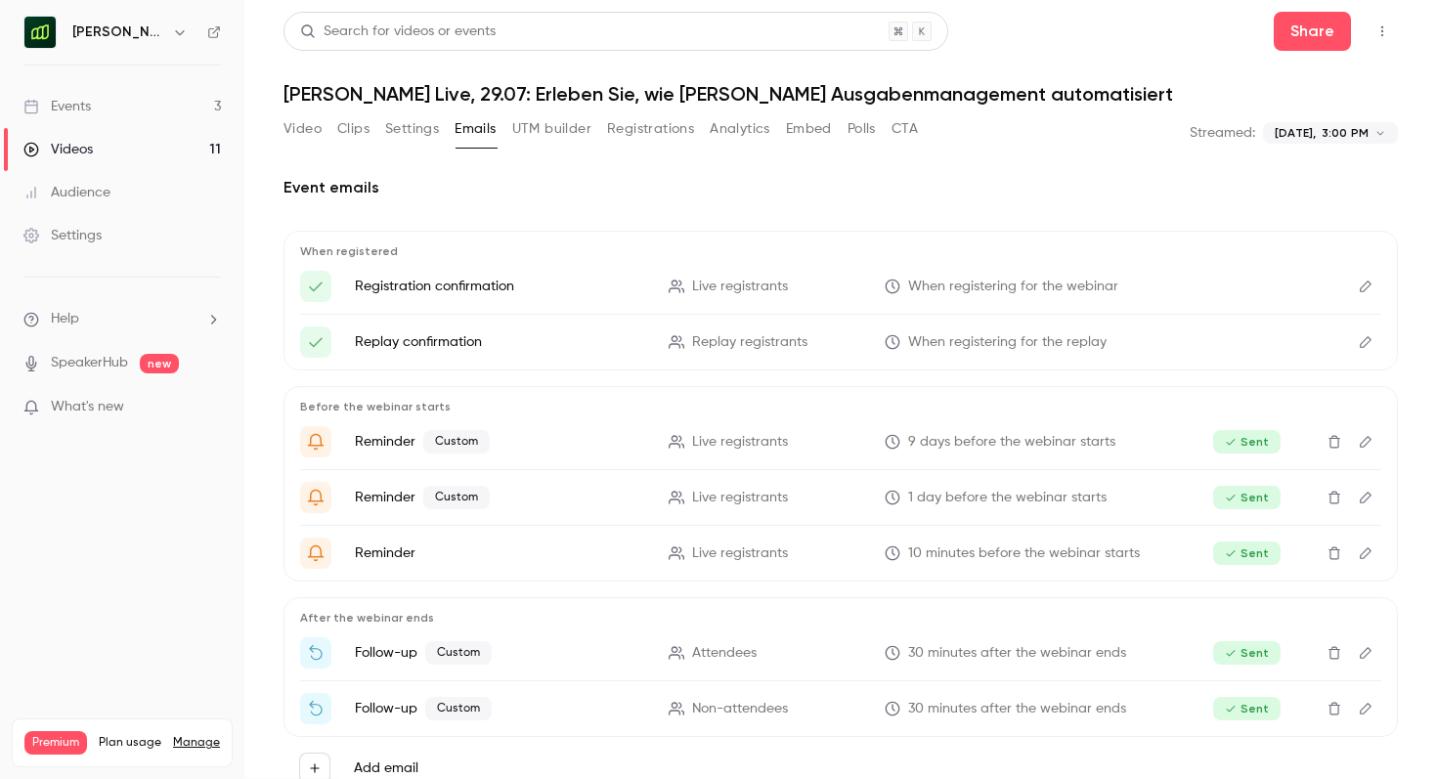
scroll to position [60, 0]
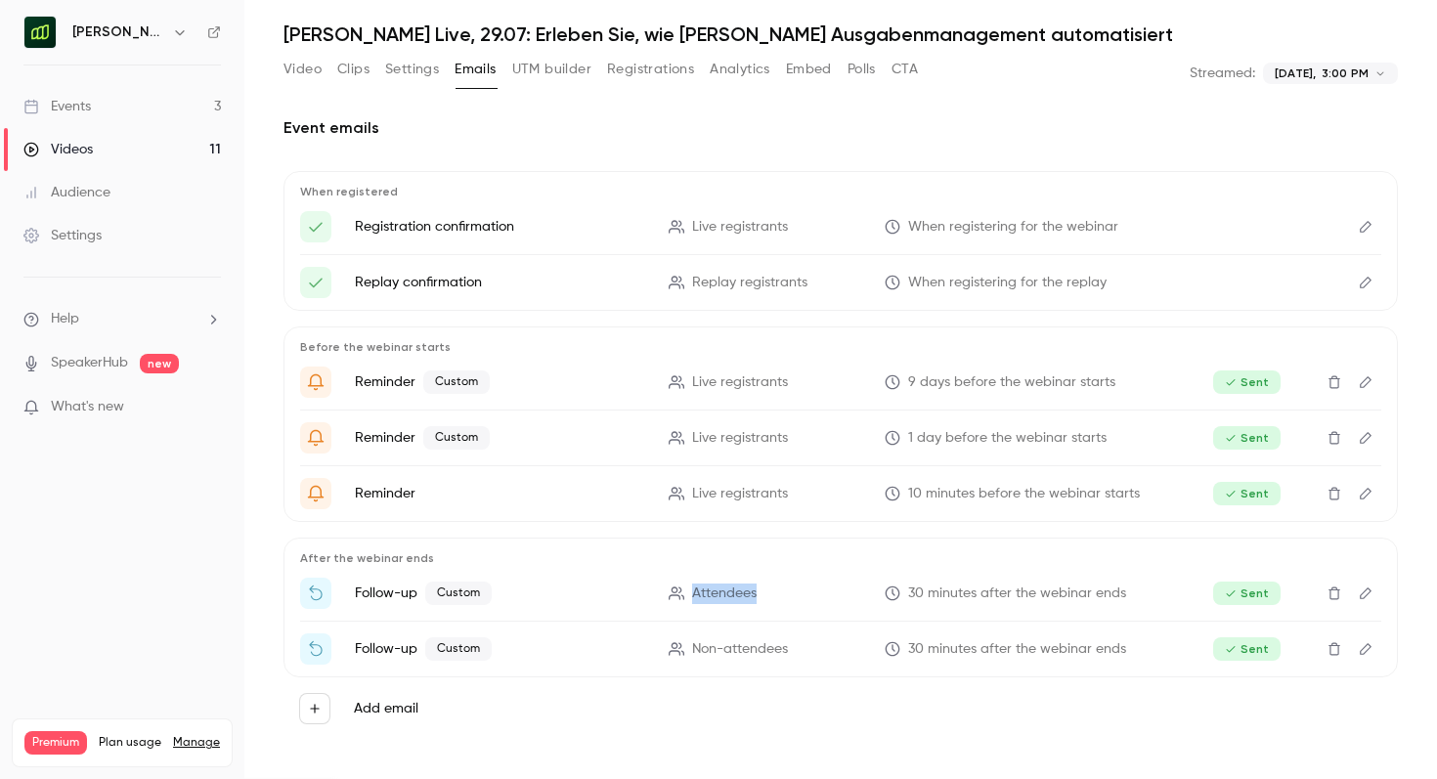
drag, startPoint x: 694, startPoint y: 587, endPoint x: 803, endPoint y: 589, distance: 108.5
click at [804, 591] on p "Attendees" at bounding box center [766, 594] width 194 height 21
drag, startPoint x: 689, startPoint y: 644, endPoint x: 783, endPoint y: 642, distance: 93.9
click at [783, 642] on p "Non-attendees" at bounding box center [766, 649] width 194 height 21
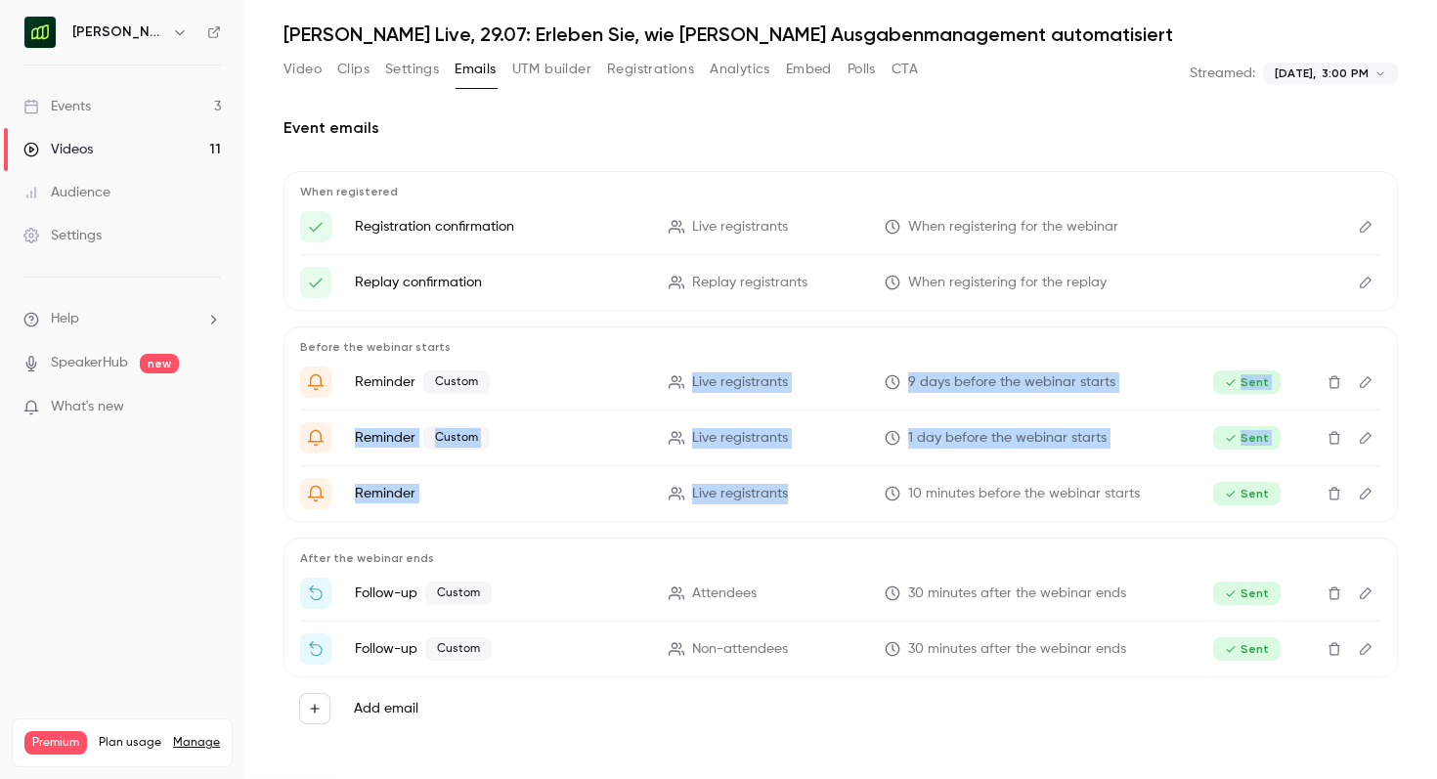
drag, startPoint x: 789, startPoint y: 497, endPoint x: 677, endPoint y: 392, distance: 152.8
click at [677, 392] on ul "Reminder Custom Live registrants 9 days before the webinar starts Sent Reminder…" at bounding box center [840, 438] width 1081 height 143
click at [313, 77] on button "Video" at bounding box center [302, 69] width 38 height 31
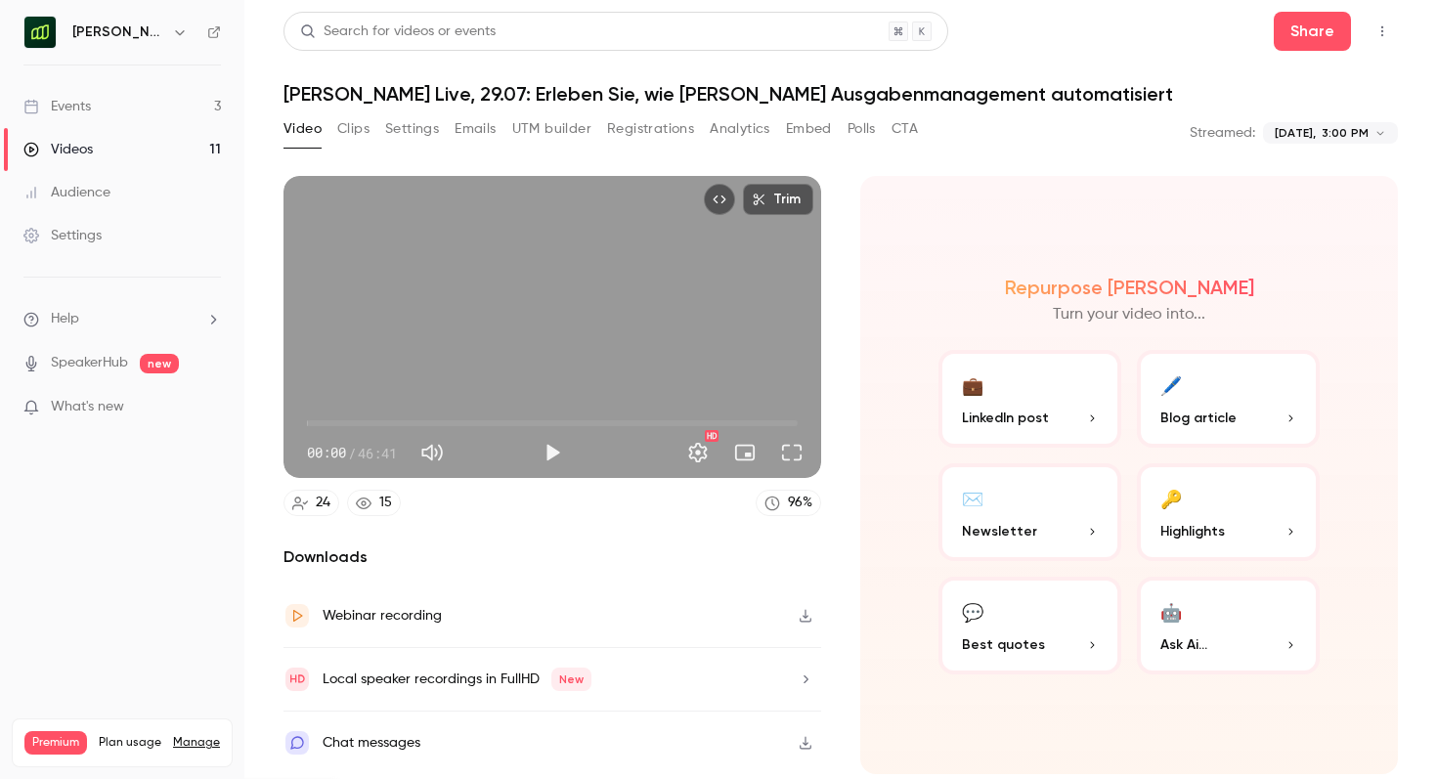
click at [403, 127] on button "Settings" at bounding box center [412, 128] width 54 height 31
